Goal: Information Seeking & Learning: Learn about a topic

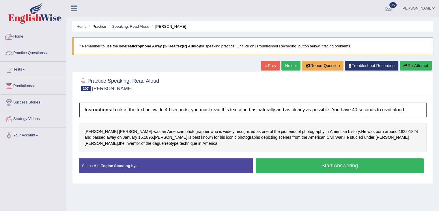
click at [44, 53] on link "Practice Questions" at bounding box center [33, 52] width 66 height 14
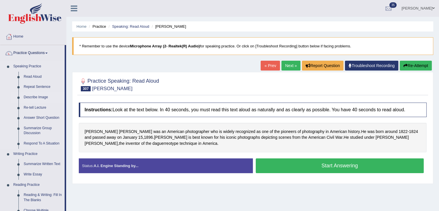
click at [33, 96] on link "Describe Image" at bounding box center [43, 97] width 44 height 10
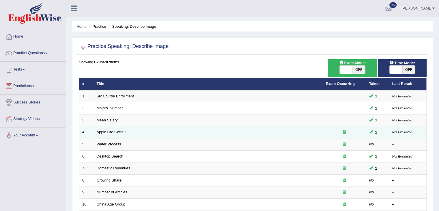
scroll to position [170, 0]
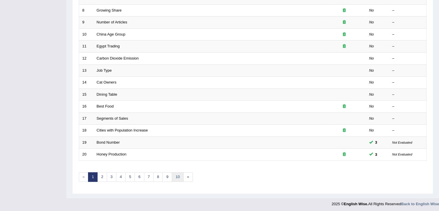
click at [179, 175] on link "10" at bounding box center [178, 177] width 12 height 10
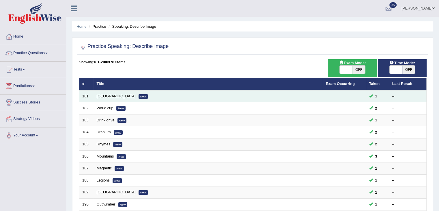
click at [104, 96] on link "Ukraine" at bounding box center [116, 96] width 39 height 4
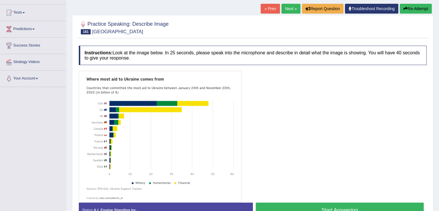
scroll to position [46, 0]
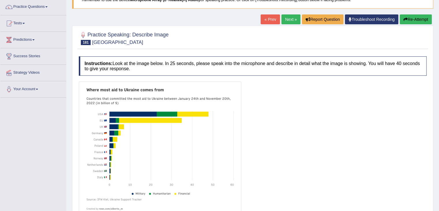
click at [283, 21] on link "Next »" at bounding box center [290, 19] width 19 height 10
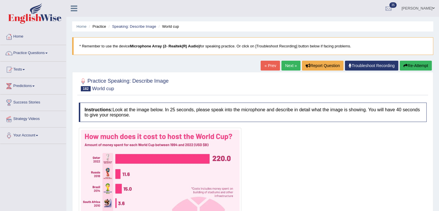
click at [288, 67] on link "Next »" at bounding box center [290, 66] width 19 height 10
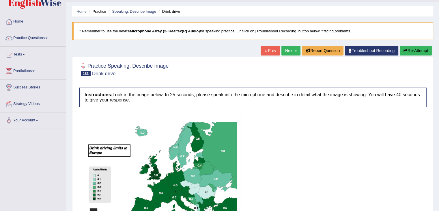
scroll to position [14, 0]
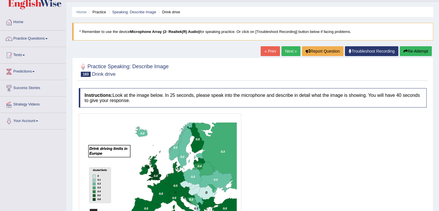
click at [287, 51] on link "Next »" at bounding box center [290, 51] width 19 height 10
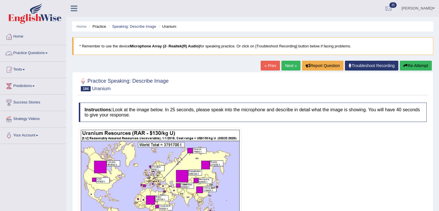
click at [37, 53] on link "Practice Questions" at bounding box center [33, 52] width 66 height 14
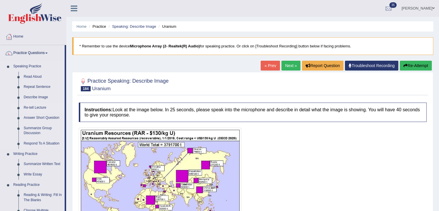
click at [40, 107] on link "Re-tell Lecture" at bounding box center [43, 107] width 44 height 10
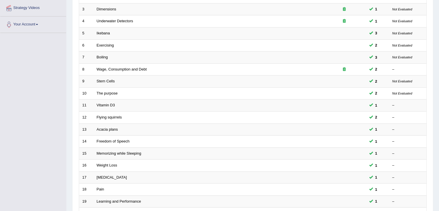
scroll to position [170, 0]
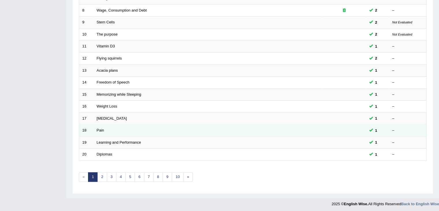
click at [98, 131] on td "Pain" at bounding box center [208, 130] width 229 height 12
click at [100, 128] on link "Pain" at bounding box center [101, 130] width 8 height 4
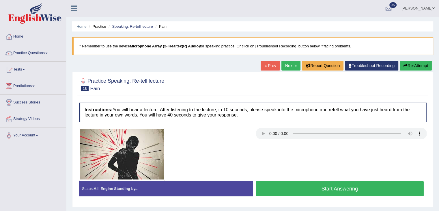
click at [316, 188] on button "Start Answering" at bounding box center [340, 188] width 168 height 15
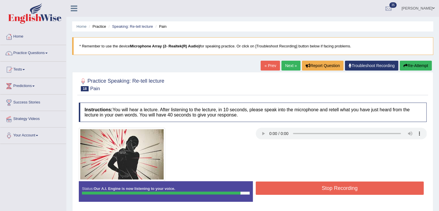
click at [315, 188] on button "Stop Recording" at bounding box center [340, 187] width 168 height 13
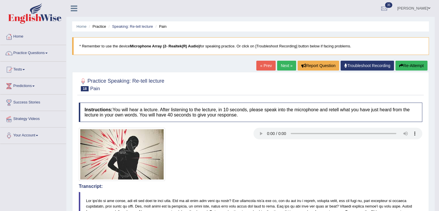
click at [285, 65] on link "Next »" at bounding box center [286, 66] width 19 height 10
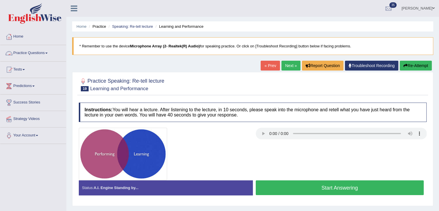
click at [44, 52] on link "Practice Questions" at bounding box center [33, 52] width 66 height 14
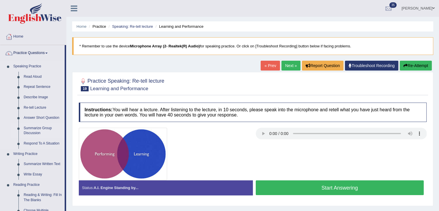
click at [47, 127] on link "Summarize Group Discussion" at bounding box center [43, 130] width 44 height 15
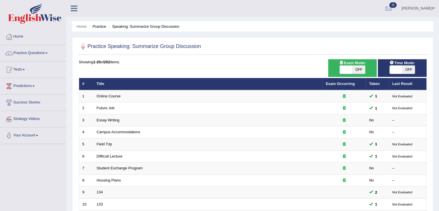
scroll to position [170, 0]
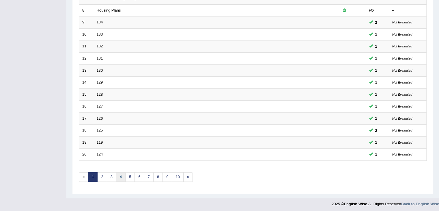
click at [121, 175] on link "4" at bounding box center [121, 177] width 10 height 10
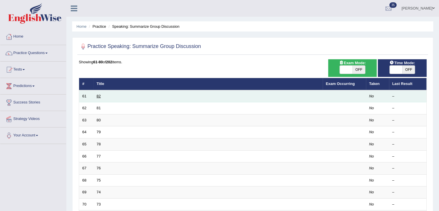
click at [99, 94] on link "82" at bounding box center [99, 96] width 4 height 4
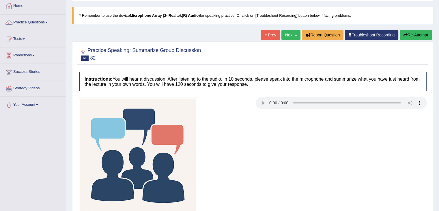
scroll to position [92, 0]
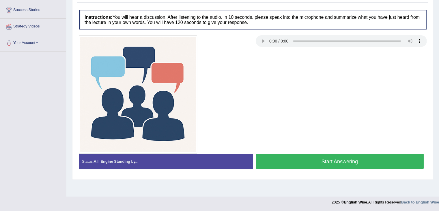
click at [286, 154] on button "Start Answering" at bounding box center [340, 161] width 168 height 15
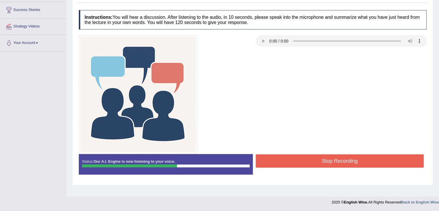
click at [287, 158] on button "Stop Recording" at bounding box center [340, 160] width 168 height 13
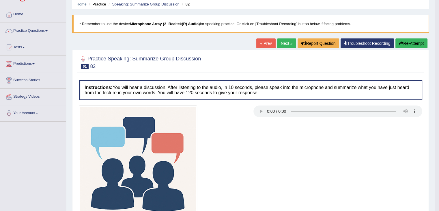
scroll to position [0, 0]
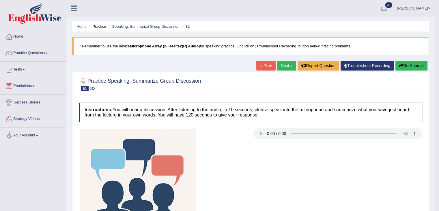
click at [35, 134] on link "Your Account" at bounding box center [33, 134] width 66 height 14
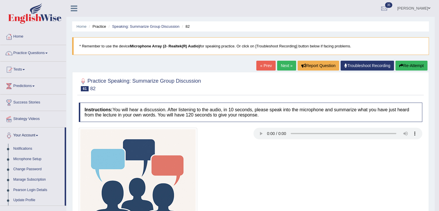
click at [29, 87] on link "Predictions" at bounding box center [33, 85] width 66 height 14
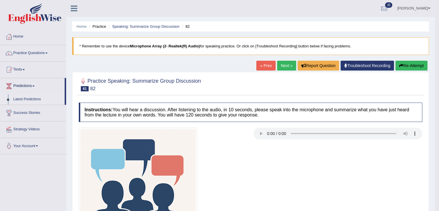
click at [28, 99] on link "Latest Predictions" at bounding box center [38, 99] width 54 height 10
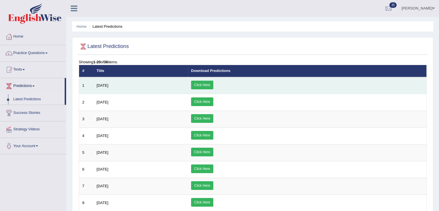
click at [213, 81] on link "Click Here" at bounding box center [202, 85] width 22 height 9
